Goal: Information Seeking & Learning: Learn about a topic

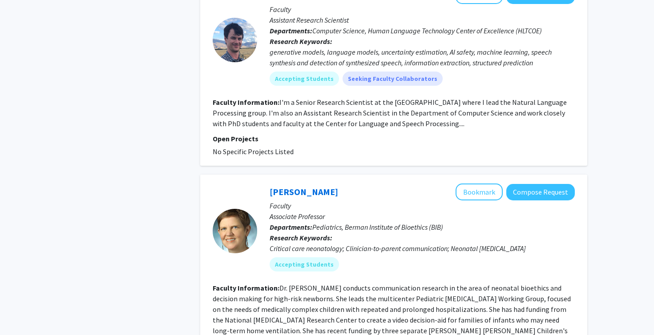
scroll to position [607, 0]
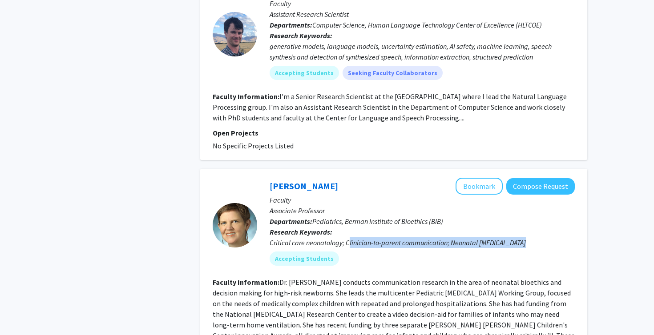
drag, startPoint x: 349, startPoint y: 243, endPoint x: 470, endPoint y: 273, distance: 125.1
click at [469, 272] on div "[PERSON_NAME] Boss Bookmark Compose Request Faculty Associate Professor Departm…" at bounding box center [416, 225] width 318 height 95
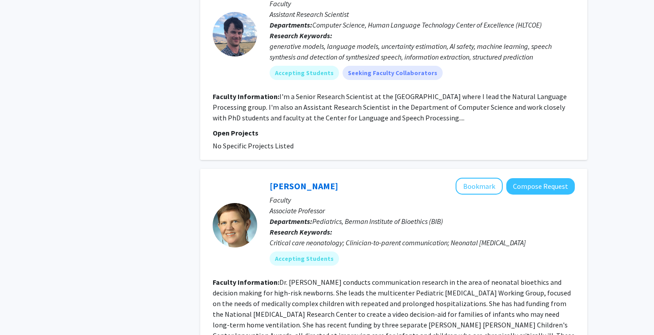
click at [470, 273] on div "[PERSON_NAME] Boss Bookmark Compose Request Faculty Associate Professor Departm…" at bounding box center [416, 225] width 318 height 95
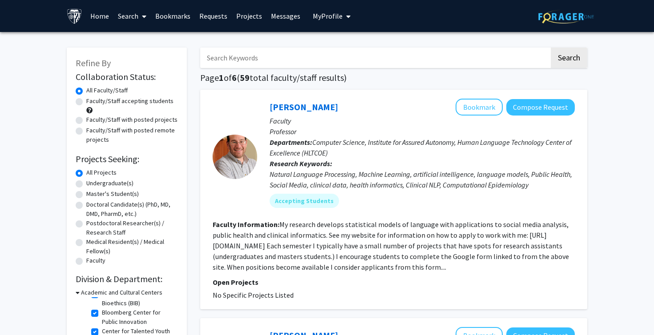
scroll to position [0, 0]
click at [258, 59] on input "Search Keywords" at bounding box center [374, 58] width 349 height 20
type input "artificial intel"
click at [569, 59] on button "Search" at bounding box center [569, 58] width 36 height 20
checkbox input "false"
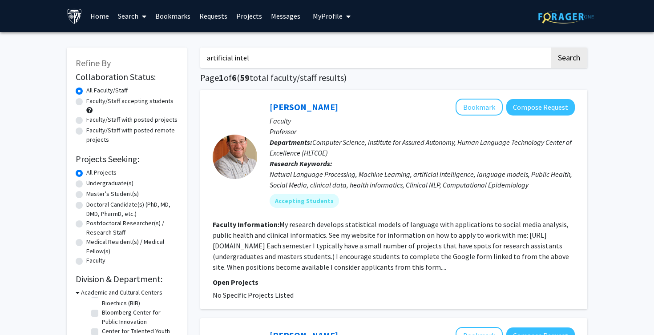
checkbox input "false"
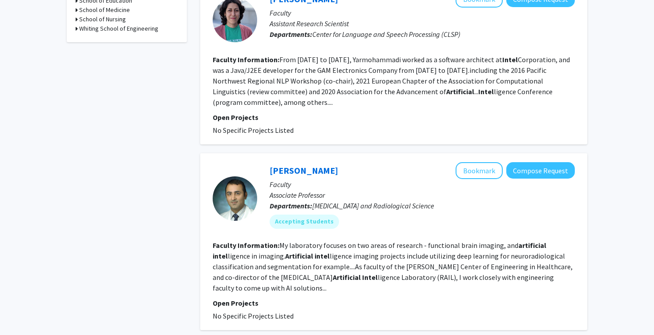
scroll to position [443, 0]
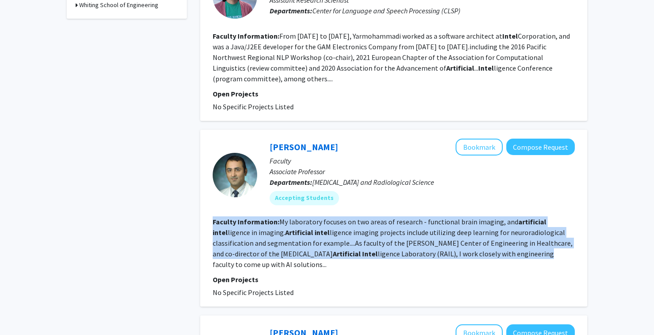
drag, startPoint x: 317, startPoint y: 202, endPoint x: 428, endPoint y: 239, distance: 116.5
click at [427, 241] on fg-search-faculty "[PERSON_NAME] Bookmark Compose Request Faculty Associate Professor Departments:…" at bounding box center [394, 218] width 362 height 159
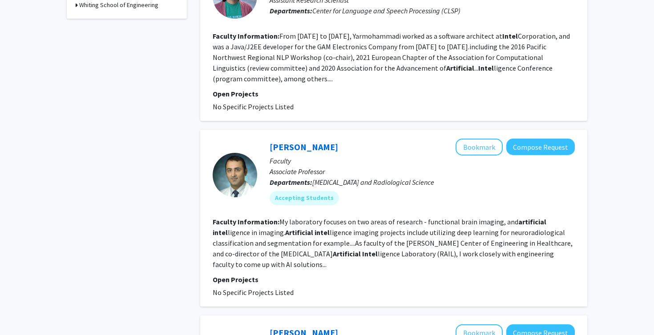
click at [428, 239] on section "Faculty Information: My laboratory focuses on two areas of research - functiona…" at bounding box center [394, 243] width 362 height 53
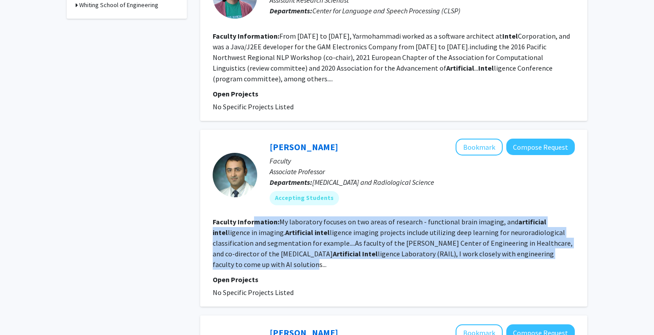
drag, startPoint x: 253, startPoint y: 214, endPoint x: 523, endPoint y: 246, distance: 272.0
click at [525, 246] on section "Faculty Information: My laboratory focuses on two areas of research - functiona…" at bounding box center [394, 243] width 362 height 53
click at [523, 246] on fg-read-more "My laboratory focuses on two areas of research - functional brain imaging, and …" at bounding box center [393, 244] width 360 height 52
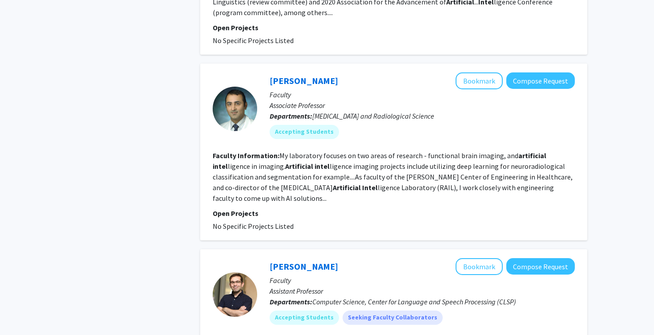
scroll to position [723, 0]
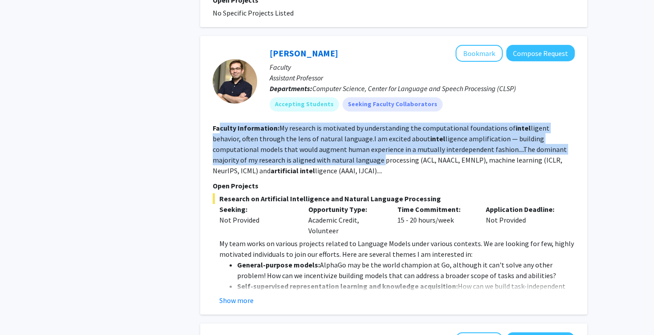
drag, startPoint x: 219, startPoint y: 109, endPoint x: 302, endPoint y: 135, distance: 86.7
click at [302, 135] on section "Faculty Information: My research is motivated by understanding the computationa…" at bounding box center [394, 149] width 362 height 53
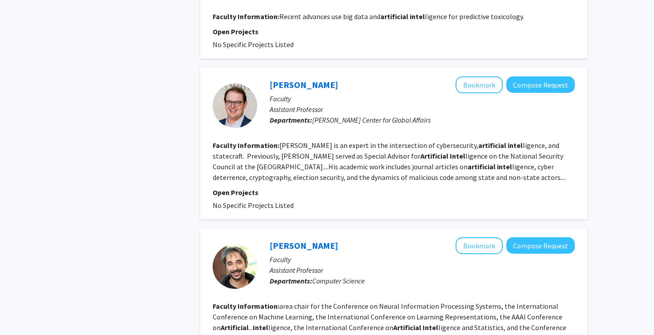
scroll to position [1131, 0]
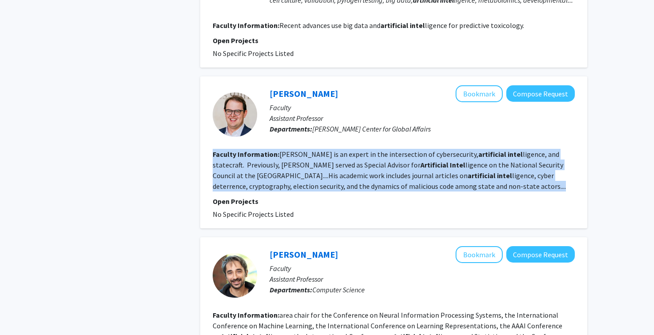
drag, startPoint x: 324, startPoint y: 120, endPoint x: 477, endPoint y: 170, distance: 160.7
click at [477, 171] on fg-search-faculty "[PERSON_NAME] Bookmark Compose Request Faculty Assistant Professor Departments:…" at bounding box center [394, 152] width 362 height 134
click at [477, 170] on fg-read-more "[PERSON_NAME] is an expert in the intersection of cybersecurity, artificial int…" at bounding box center [389, 170] width 353 height 41
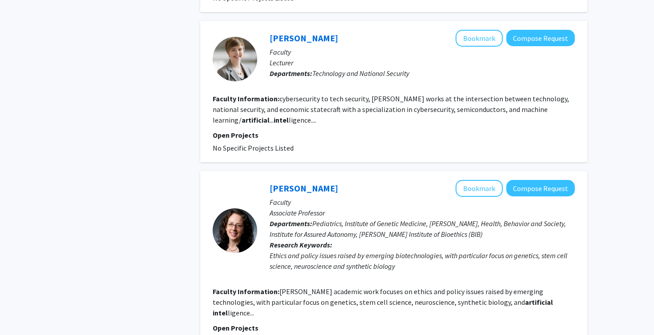
scroll to position [1507, 0]
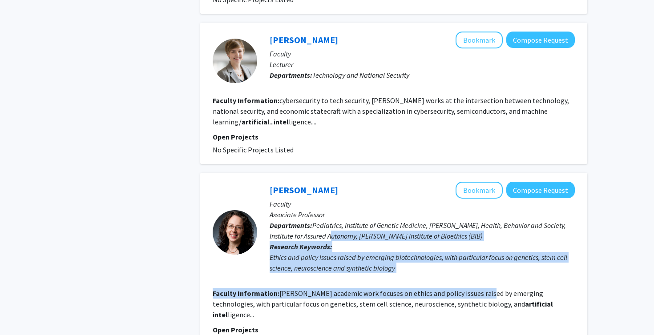
drag, startPoint x: 324, startPoint y: 217, endPoint x: 485, endPoint y: 275, distance: 170.4
click at [485, 275] on fg-search-faculty "[PERSON_NAME] Bookmark Compose Request Faculty Associate Professor Departments:…" at bounding box center [394, 265] width 362 height 166
click at [485, 289] on fg-read-more "[PERSON_NAME] academic work focuses on ethics and policy issues raised by emerg…" at bounding box center [383, 304] width 340 height 30
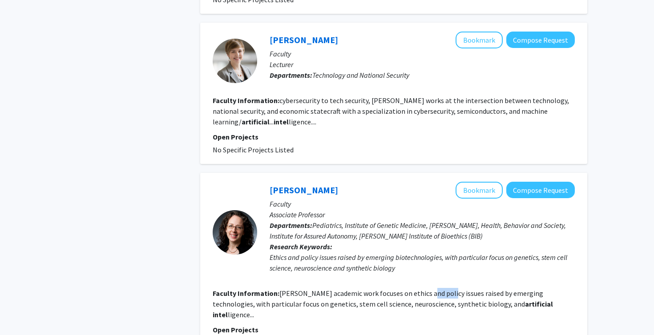
drag, startPoint x: 425, startPoint y: 271, endPoint x: 461, endPoint y: 282, distance: 38.0
click at [457, 289] on fg-read-more "[PERSON_NAME] academic work focuses on ethics and policy issues raised by emerg…" at bounding box center [383, 304] width 340 height 30
click at [525, 300] on b "artificial" at bounding box center [539, 304] width 28 height 9
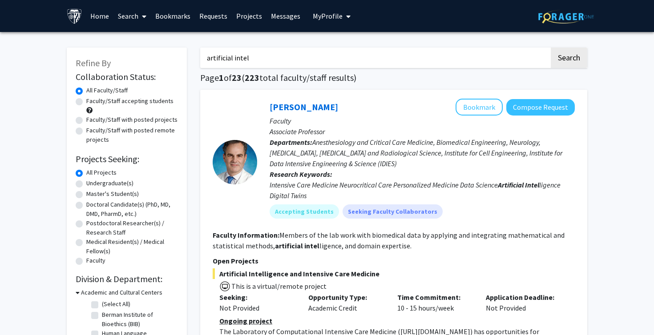
scroll to position [0, 0]
click at [224, 128] on div at bounding box center [235, 162] width 44 height 127
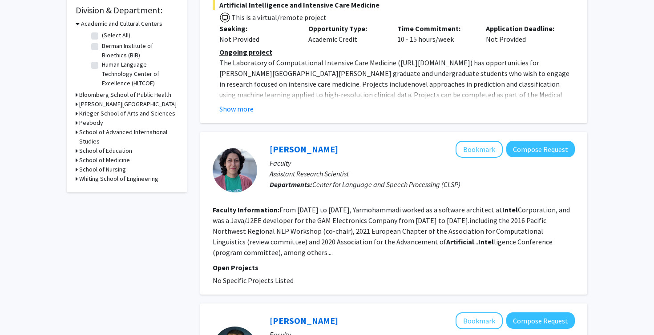
scroll to position [318, 0]
